Goal: Task Accomplishment & Management: Manage account settings

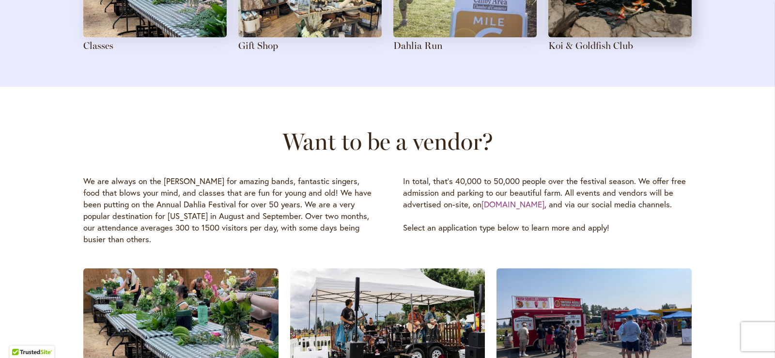
scroll to position [1210, 0]
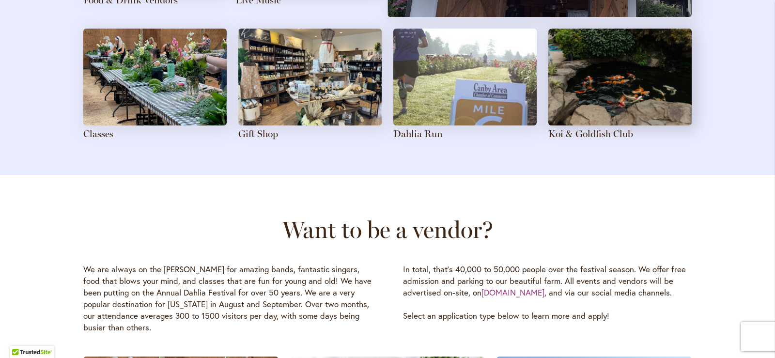
click at [128, 111] on img at bounding box center [154, 77] width 143 height 97
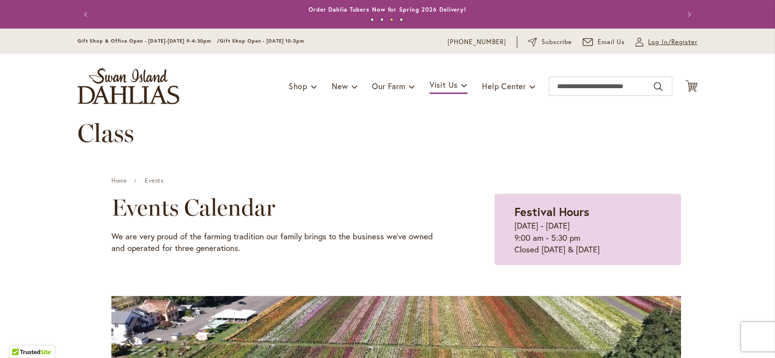
click at [670, 44] on span "Log In/Register" at bounding box center [672, 42] width 49 height 10
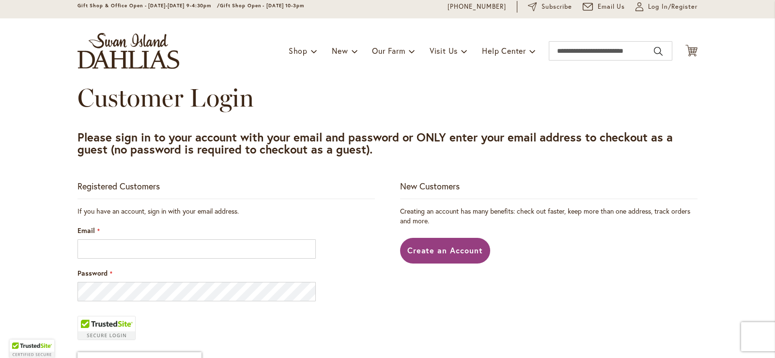
scroll to position [48, 0]
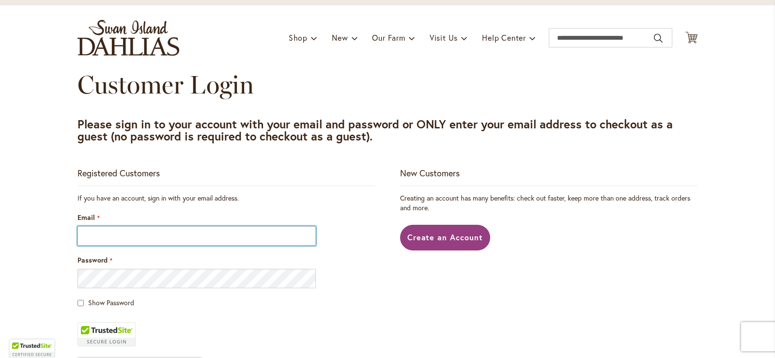
click at [152, 237] on input "Email" at bounding box center [196, 235] width 238 height 19
drag, startPoint x: 83, startPoint y: 226, endPoint x: 12, endPoint y: 227, distance: 71.2
type input "**********"
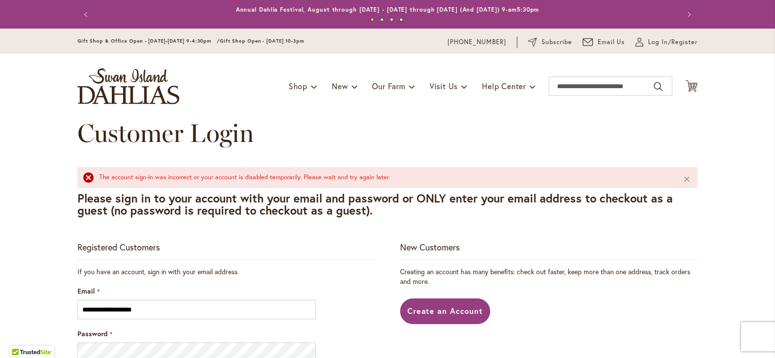
scroll to position [48, 0]
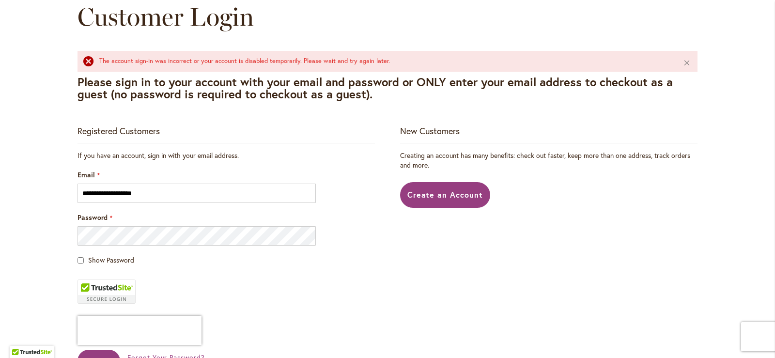
scroll to position [145, 0]
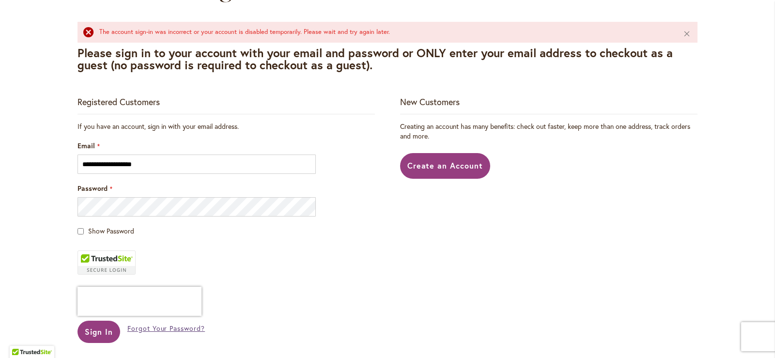
click at [156, 329] on span "Forgot Your Password?" at bounding box center [165, 327] width 77 height 9
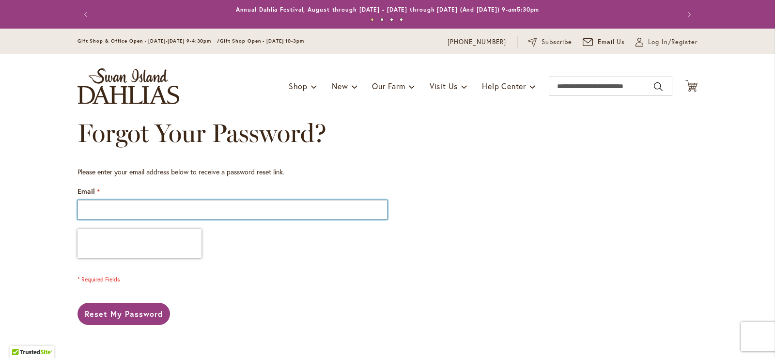
click at [149, 212] on input "Email" at bounding box center [232, 209] width 310 height 19
type input "**********"
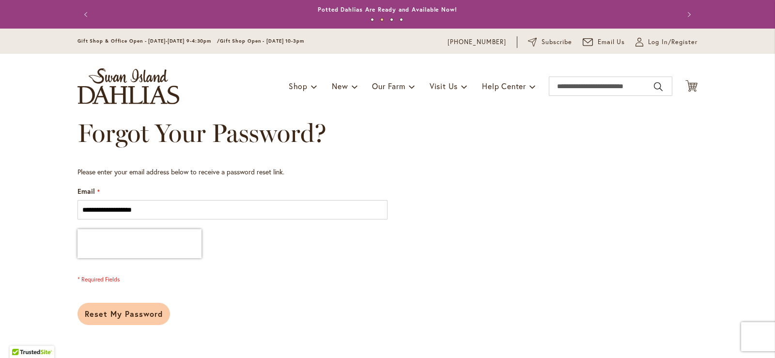
click at [105, 313] on span "Reset My Password" at bounding box center [124, 313] width 78 height 10
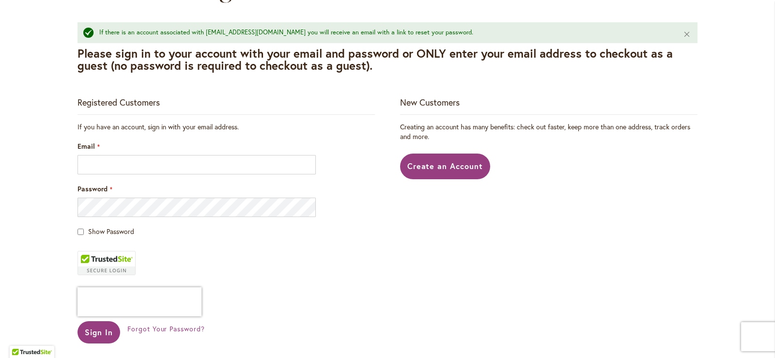
scroll to position [145, 0]
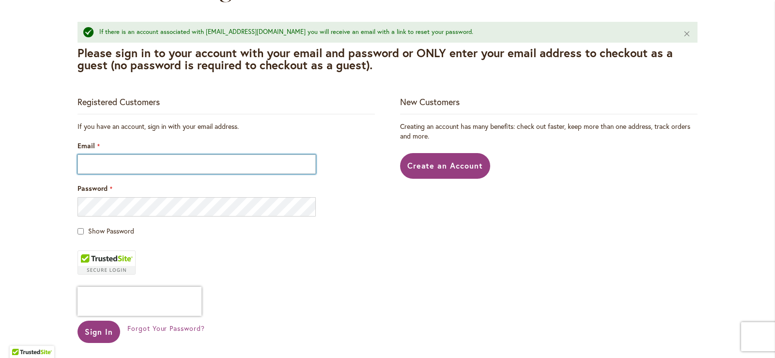
click at [110, 159] on input "Email" at bounding box center [196, 163] width 238 height 19
type input "**********"
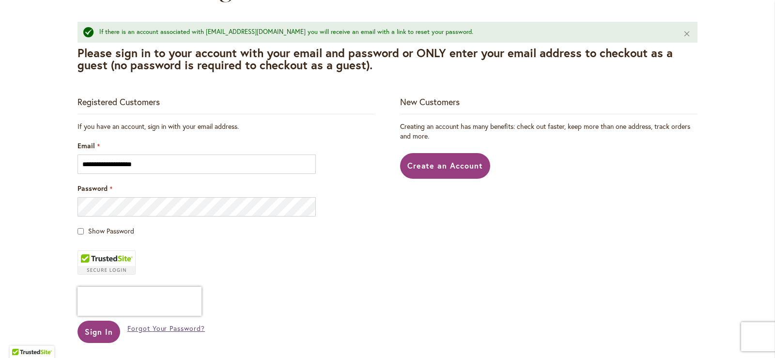
click at [175, 331] on span "Forgot Your Password?" at bounding box center [165, 327] width 77 height 9
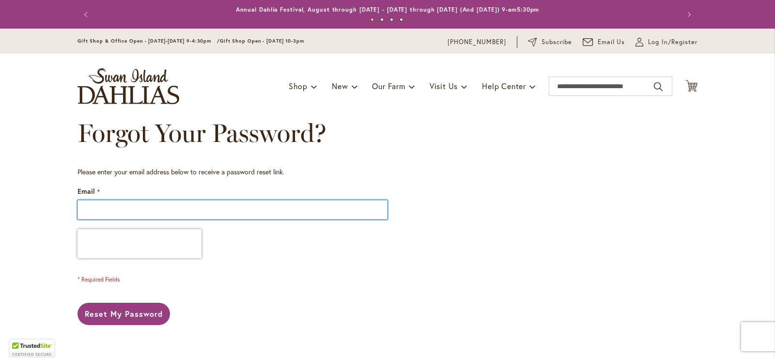
click at [175, 207] on input "Email" at bounding box center [232, 209] width 310 height 19
type input "**********"
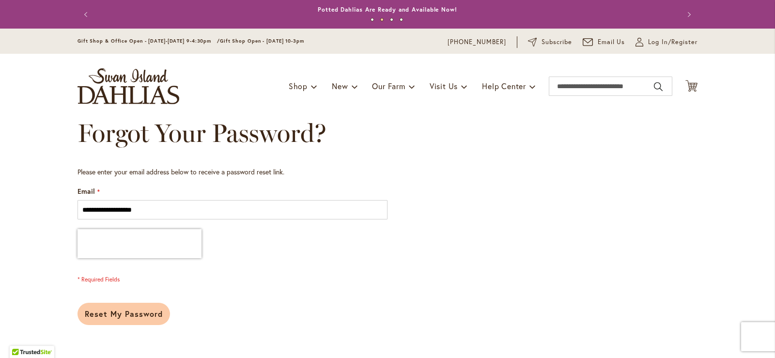
click at [130, 313] on span "Reset My Password" at bounding box center [124, 313] width 78 height 10
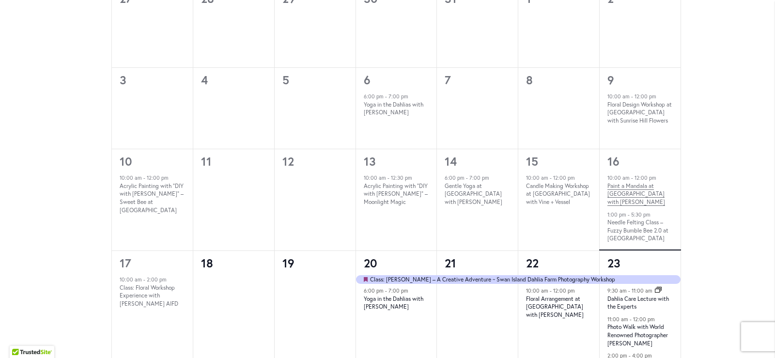
scroll to position [454, 0]
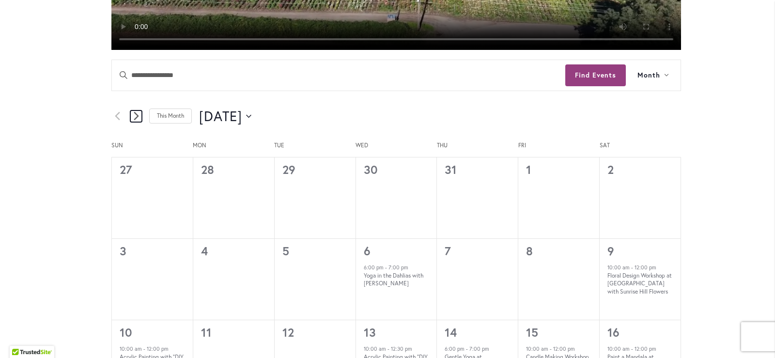
click at [134, 118] on icon "Next month" at bounding box center [136, 116] width 5 height 8
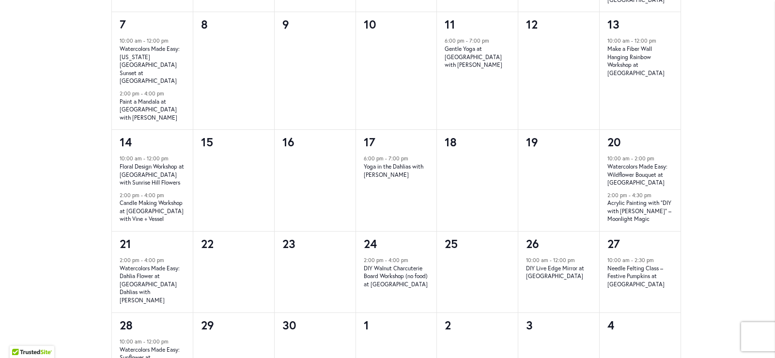
scroll to position [793, 0]
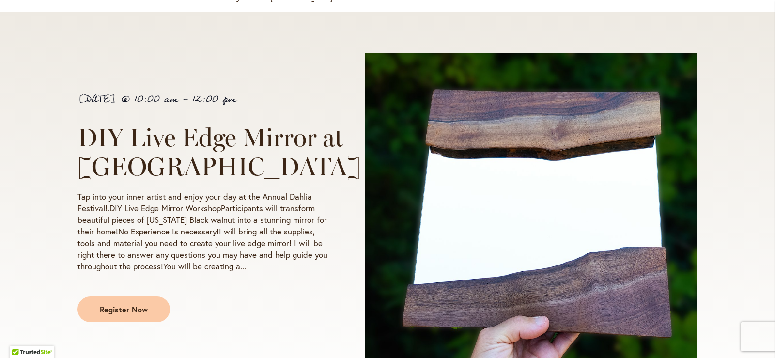
scroll to position [145, 0]
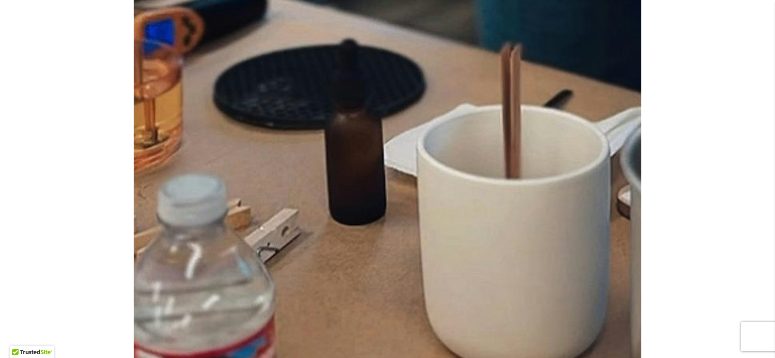
scroll to position [7, 0]
